Goal: Find specific page/section: Find specific page/section

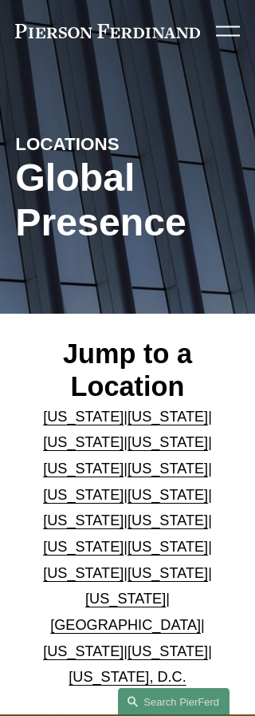
scroll to position [78, 0]
click at [128, 565] on link "[US_STATE]" at bounding box center [168, 573] width 81 height 16
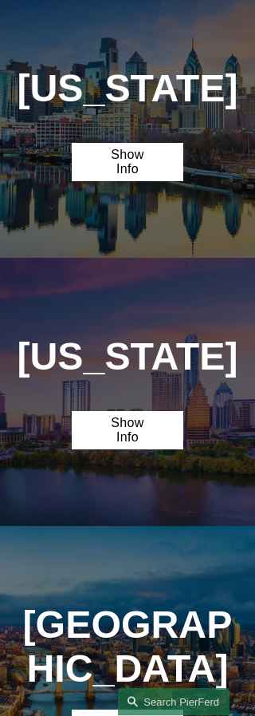
scroll to position [4250, 0]
click at [152, 181] on link "Show Info" at bounding box center [128, 162] width 113 height 38
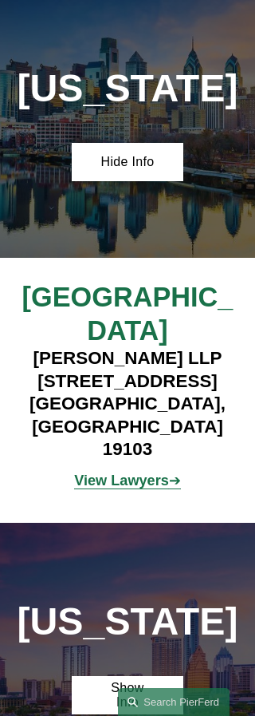
scroll to position [101, 0]
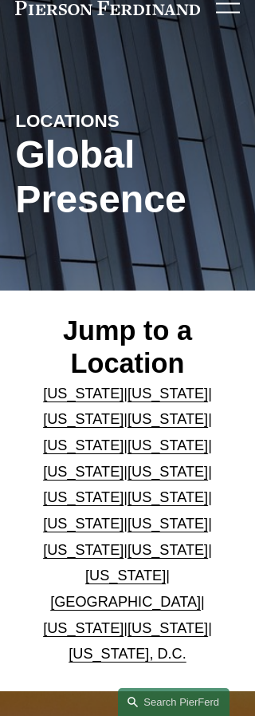
click at [128, 542] on link "[US_STATE]" at bounding box center [168, 550] width 81 height 16
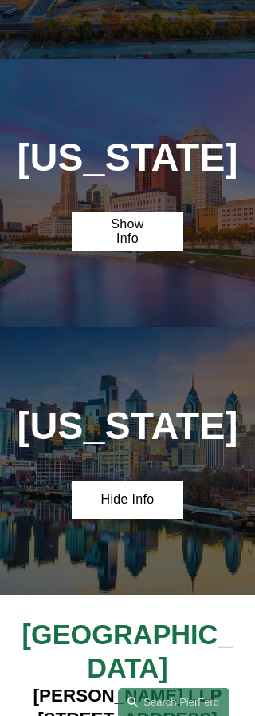
scroll to position [4227, 0]
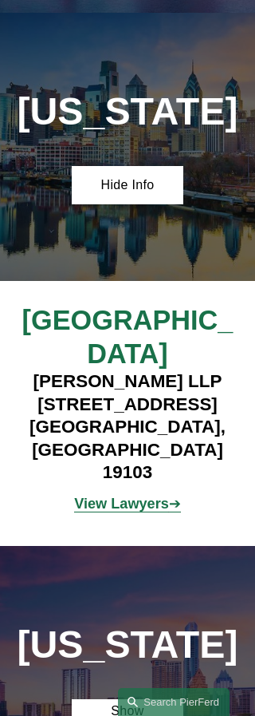
click at [160, 496] on strong "View Lawyers" at bounding box center [121, 504] width 95 height 16
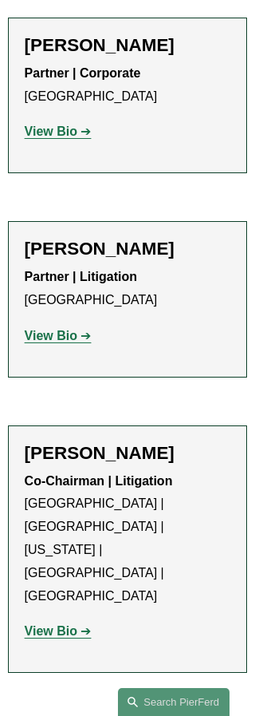
scroll to position [2100, 0]
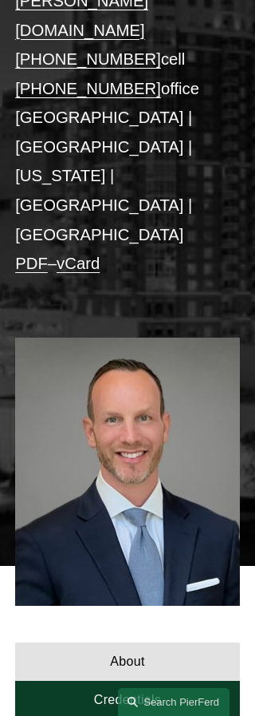
scroll to position [460, 0]
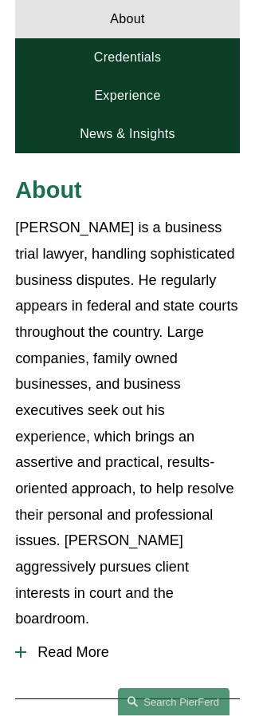
click at [46, 645] on span "Read More" at bounding box center [133, 653] width 214 height 17
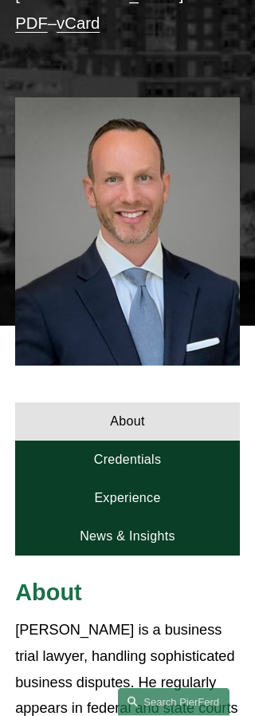
scroll to position [504, 0]
